Goal: Task Accomplishment & Management: Use online tool/utility

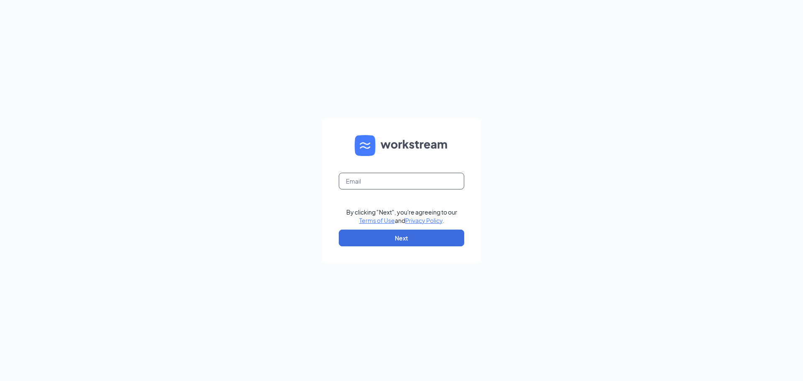
click at [361, 181] on input "text" at bounding box center [401, 181] width 125 height 17
type input "[EMAIL_ADDRESS][DOMAIN_NAME]"
click at [384, 237] on button "Next" at bounding box center [401, 237] width 125 height 17
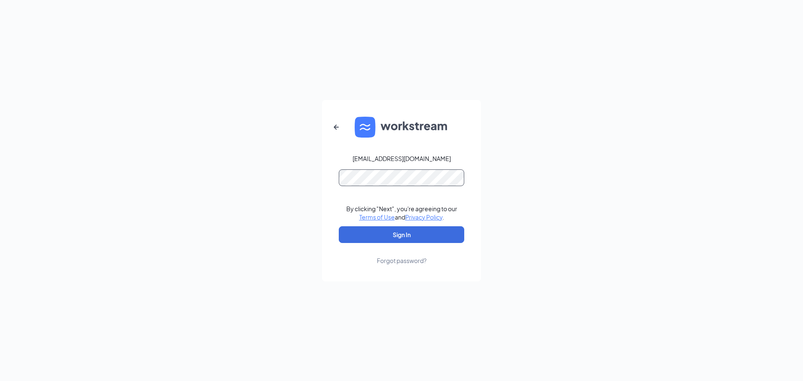
click at [358, 170] on form "[EMAIL_ADDRESS][DOMAIN_NAME] By clicking "Next", you're agreeing to our Terms o…" at bounding box center [401, 190] width 159 height 181
click at [404, 236] on button "Sign In" at bounding box center [401, 234] width 125 height 17
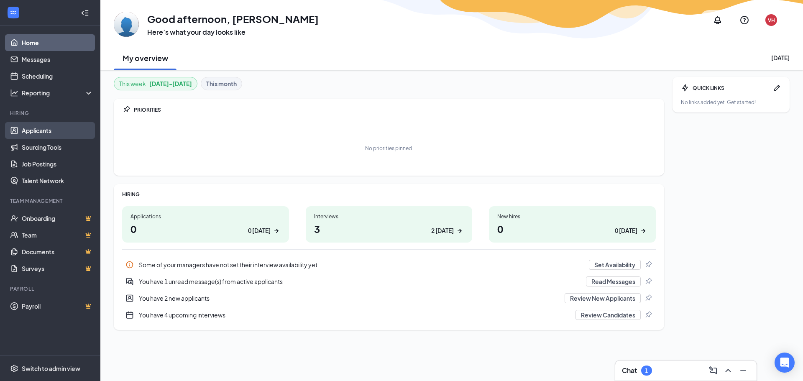
click at [41, 127] on link "Applicants" at bounding box center [57, 130] width 71 height 17
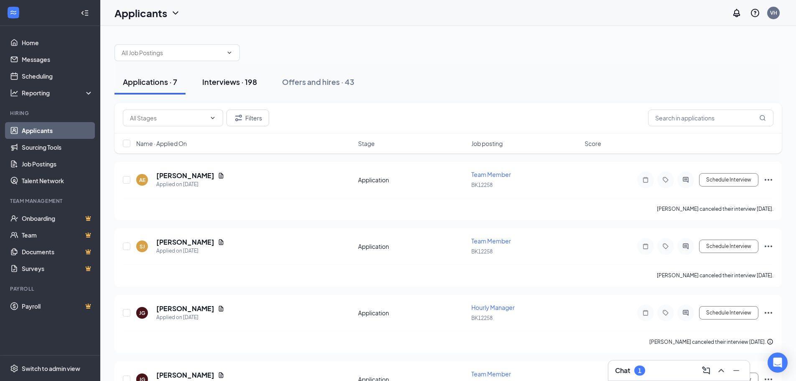
click at [239, 82] on div "Interviews · 198" at bounding box center [229, 81] width 55 height 10
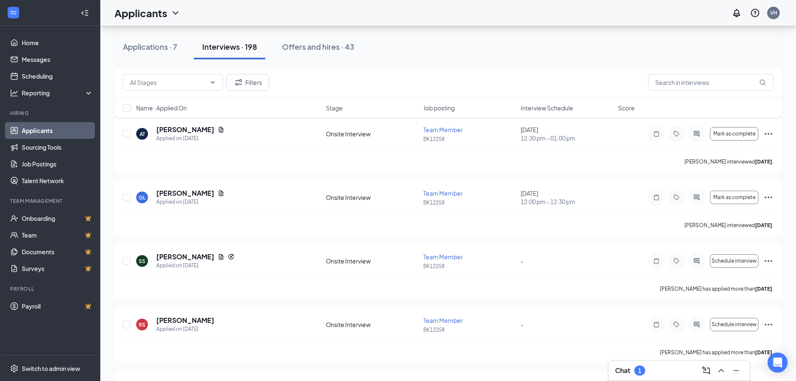
scroll to position [3051, 0]
